Goal: Task Accomplishment & Management: Manage account settings

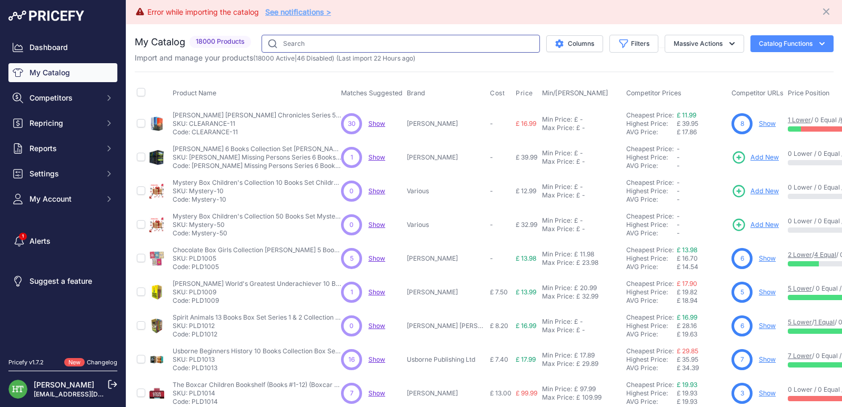
click at [295, 42] on input "text" at bounding box center [401, 44] width 279 height 18
paste input "[PERSON_NAME]"
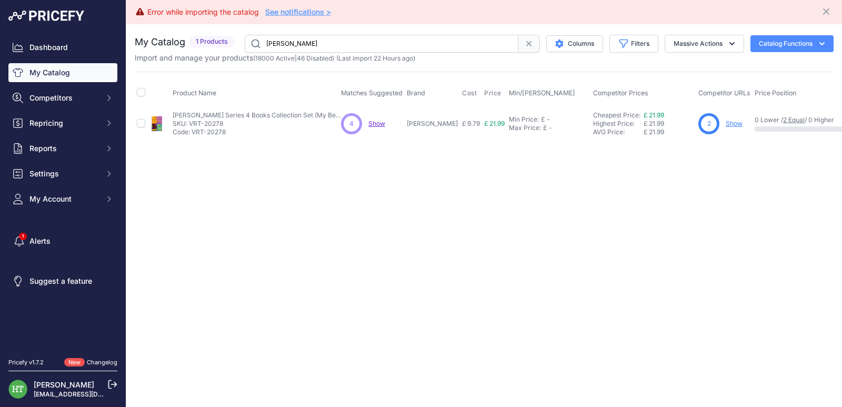
click at [332, 37] on input "[PERSON_NAME]" at bounding box center [382, 44] width 274 height 18
click at [335, 42] on input "[PERSON_NAME]" at bounding box center [382, 44] width 274 height 18
click at [737, 121] on link "Show" at bounding box center [734, 124] width 17 height 8
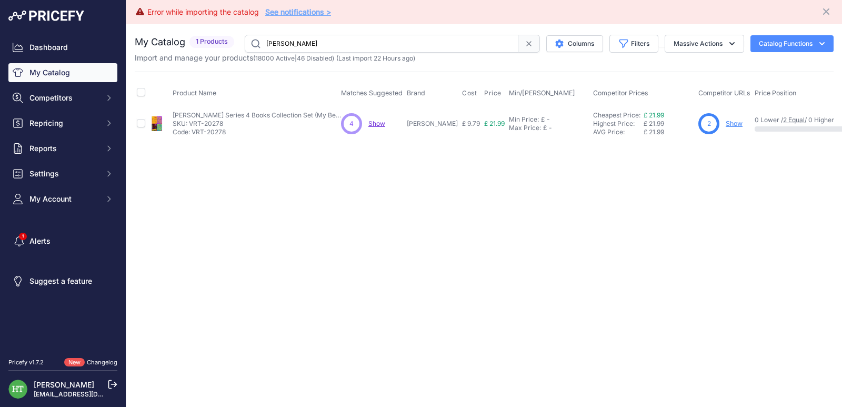
click at [404, 46] on input "[PERSON_NAME]" at bounding box center [382, 44] width 274 height 18
paste input "VRT-2724"
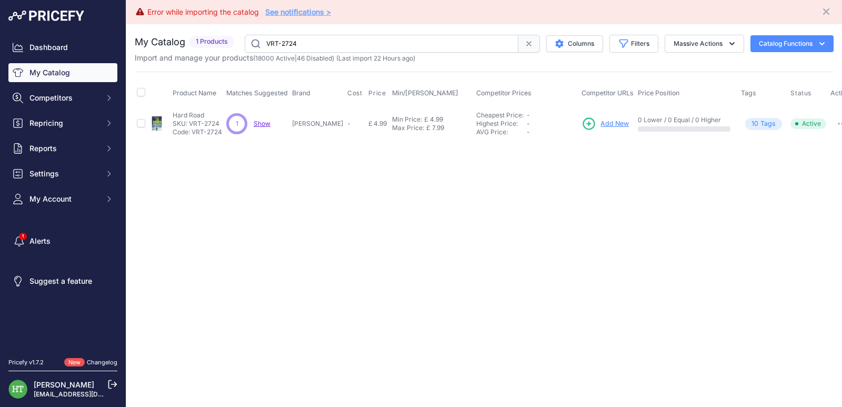
click at [337, 41] on input "VRT-2724" at bounding box center [382, 44] width 274 height 18
paste input "Skinnytaste"
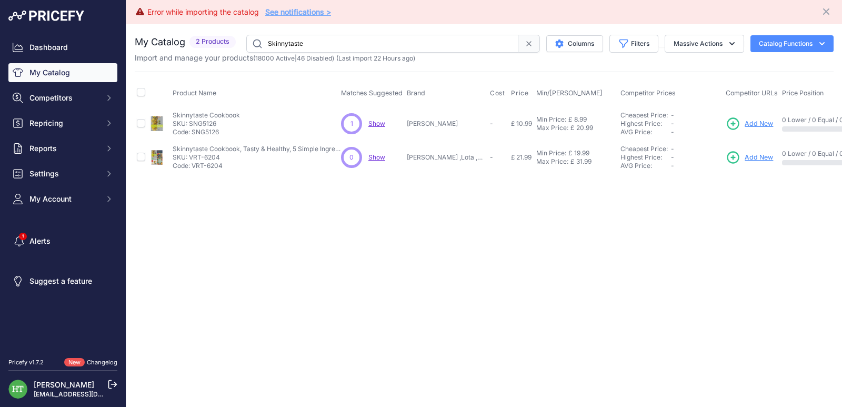
click at [392, 39] on input "Skinnytaste" at bounding box center [382, 44] width 272 height 18
click at [392, 41] on input "Skinnytaste" at bounding box center [382, 44] width 272 height 18
paste input "Washington Po"
type input "Washington Poe"
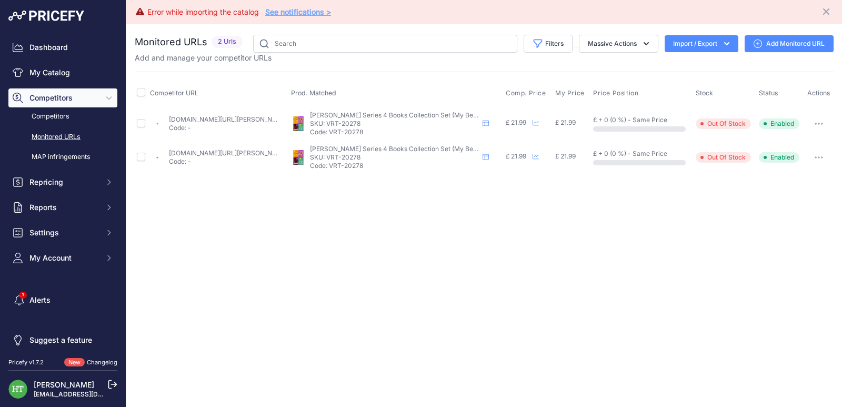
click at [819, 124] on icon "button" at bounding box center [819, 123] width 1 height 1
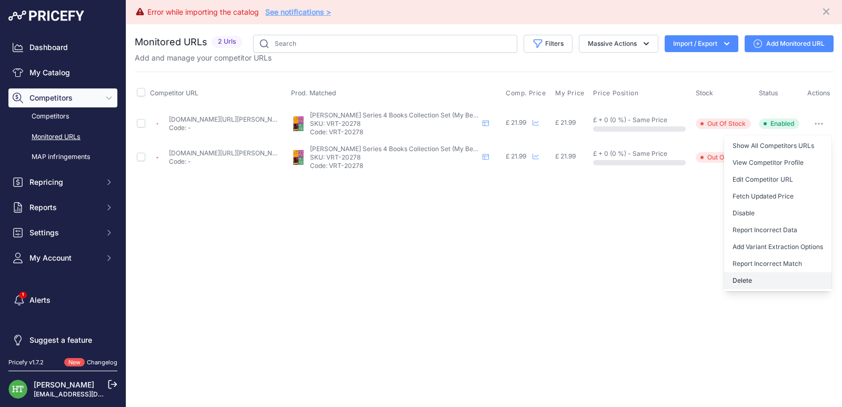
click at [737, 282] on button "Delete" at bounding box center [777, 280] width 107 height 17
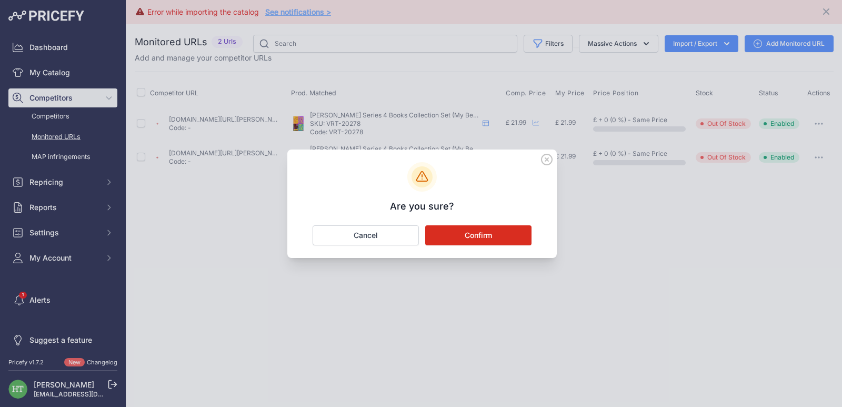
click at [497, 232] on button "Confirm" at bounding box center [478, 235] width 106 height 20
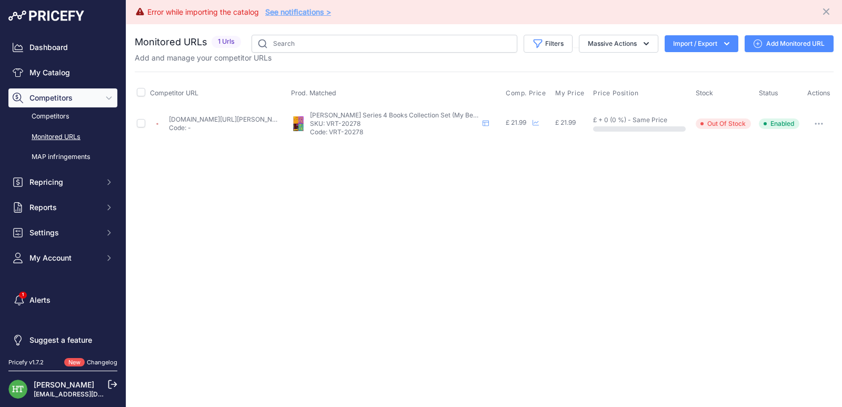
click at [821, 123] on icon "button" at bounding box center [819, 124] width 8 height 2
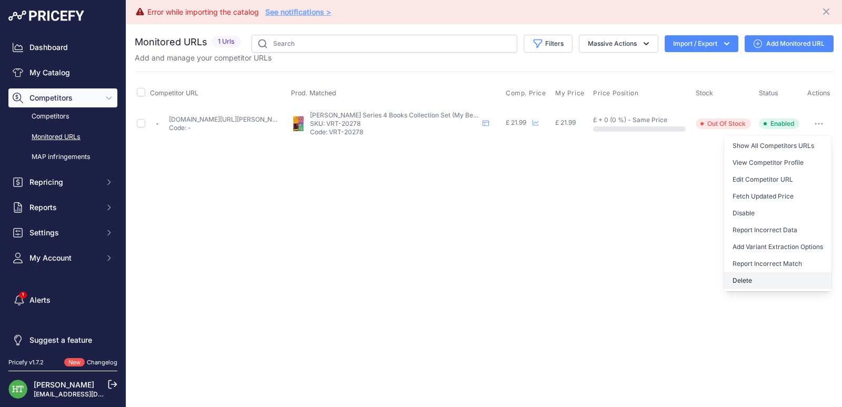
click at [747, 278] on button "Delete" at bounding box center [777, 280] width 107 height 17
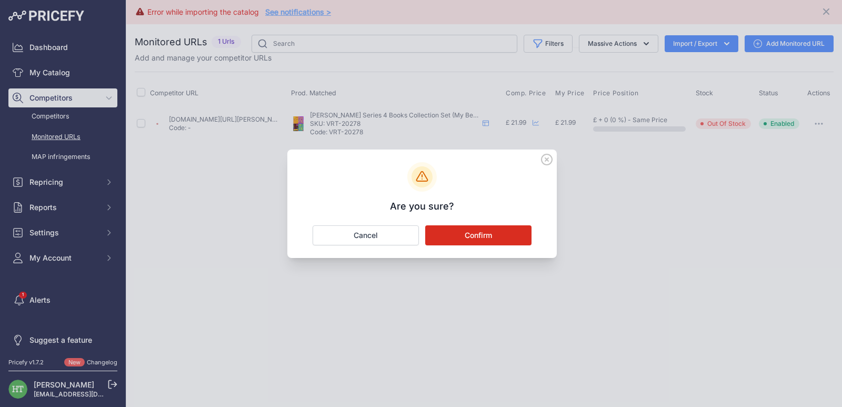
click at [494, 235] on button "Confirm" at bounding box center [478, 235] width 106 height 20
